Goal: Task Accomplishment & Management: Use online tool/utility

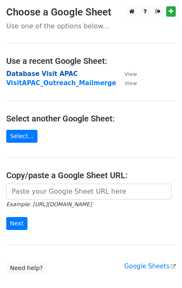
click at [25, 75] on strong "Database Visit APAC" at bounding box center [42, 74] width 72 height 8
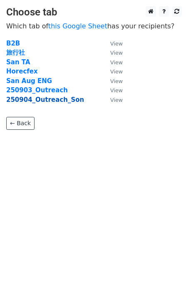
click at [45, 102] on strong "250904_Outreach_Son" at bounding box center [45, 100] width 78 height 8
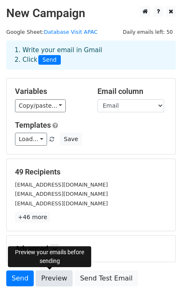
click at [46, 280] on link "Preview" at bounding box center [54, 278] width 37 height 16
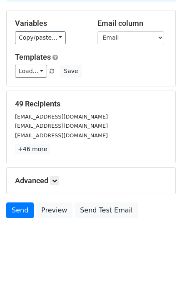
scroll to position [68, 0]
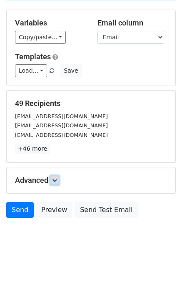
click at [55, 178] on icon at bounding box center [54, 180] width 5 height 5
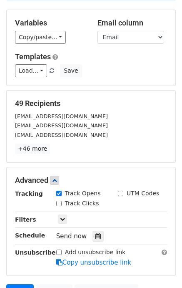
click at [63, 203] on div "Track Clicks" at bounding box center [77, 203] width 43 height 9
click at [60, 203] on input "Track Clicks" at bounding box center [58, 203] width 5 height 5
checkbox input "true"
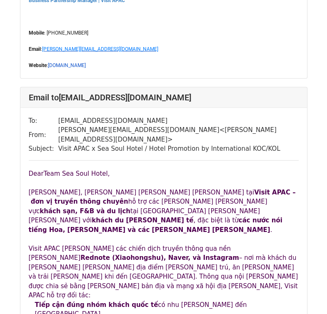
scroll to position [9297, 0]
